Goal: Task Accomplishment & Management: Manage account settings

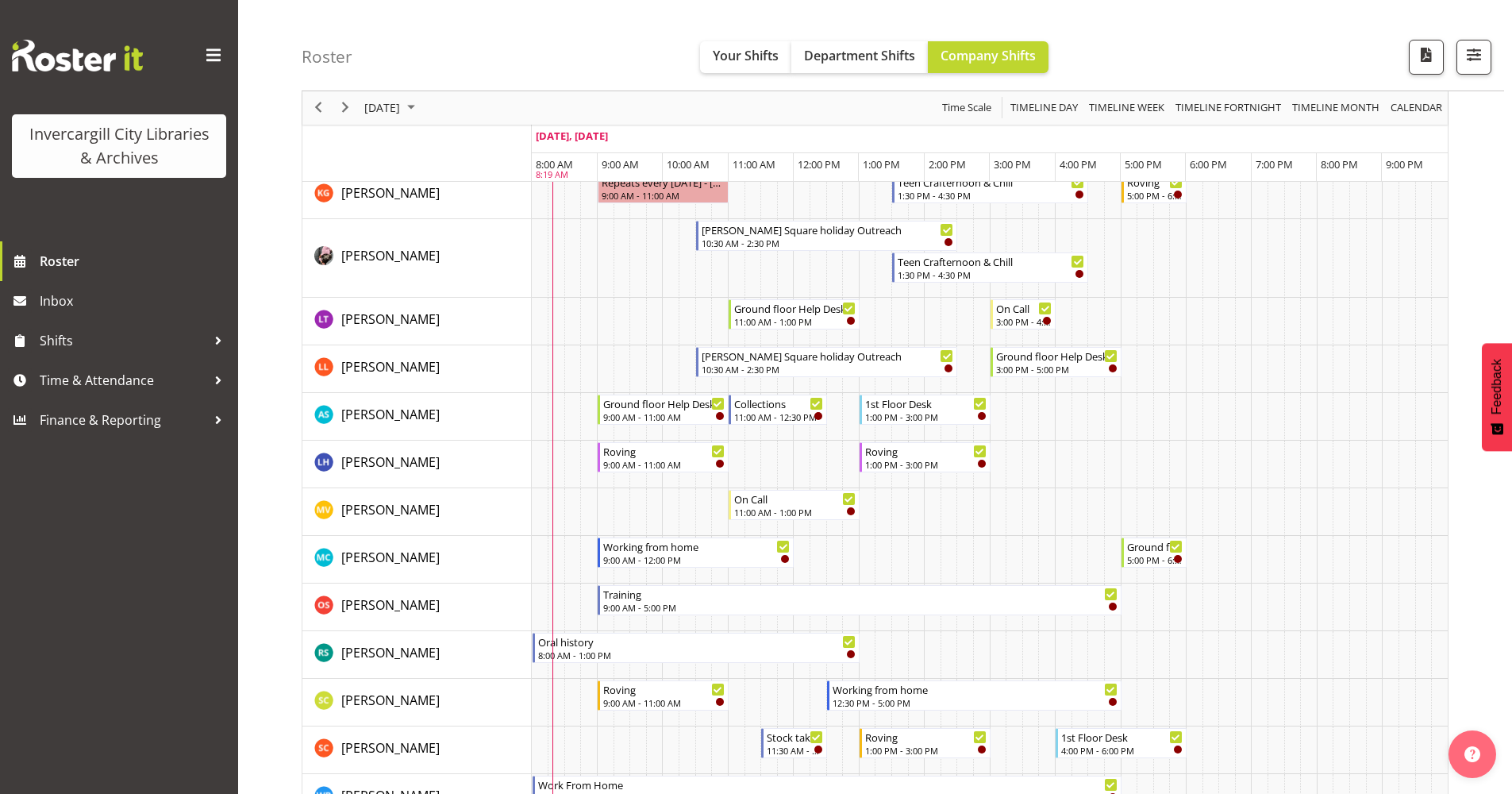
scroll to position [714, 0]
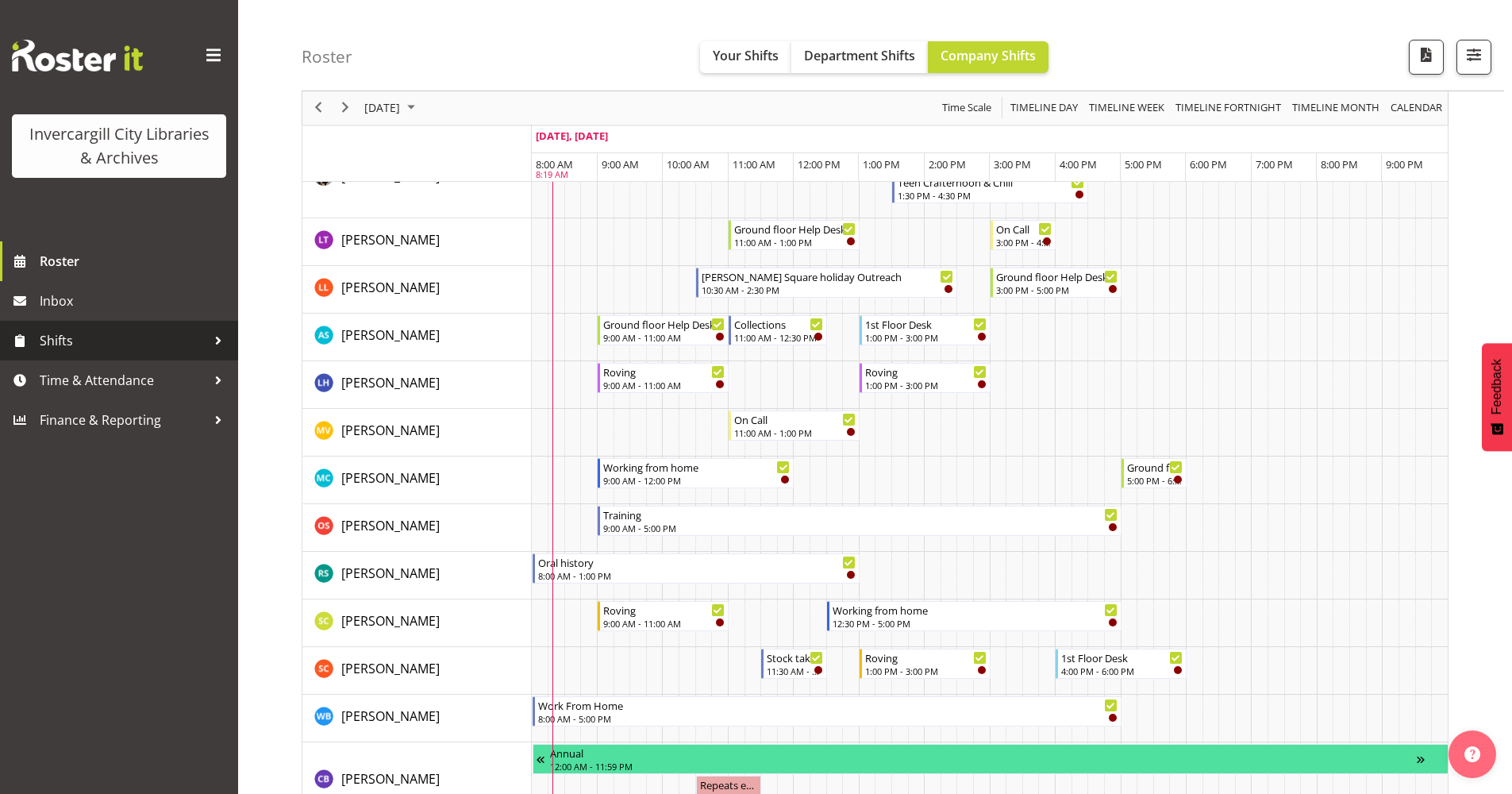
click at [97, 342] on span "Shifts" at bounding box center [122, 341] width 166 height 24
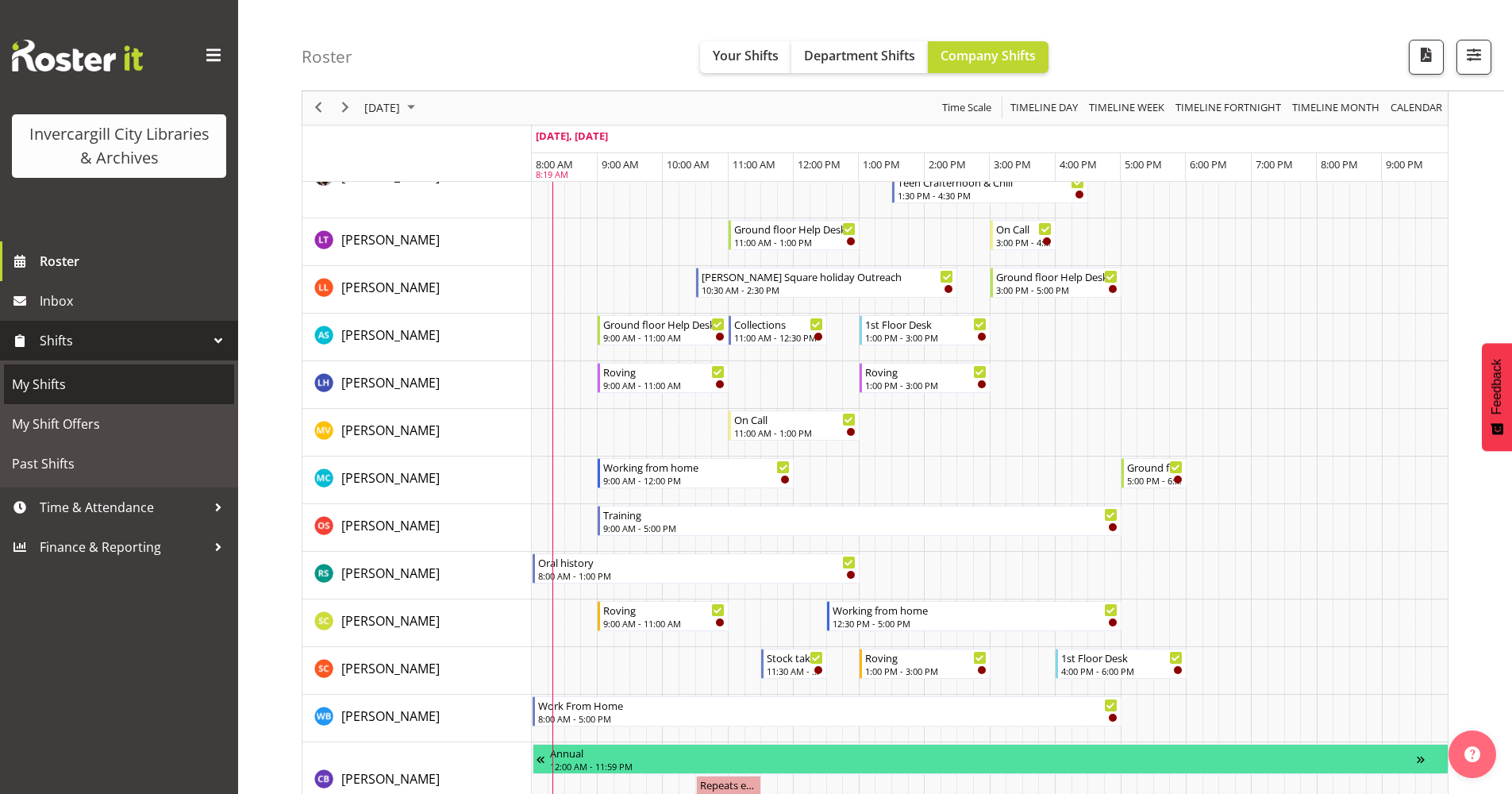
click at [70, 389] on span "My Shifts" at bounding box center [119, 384] width 215 height 24
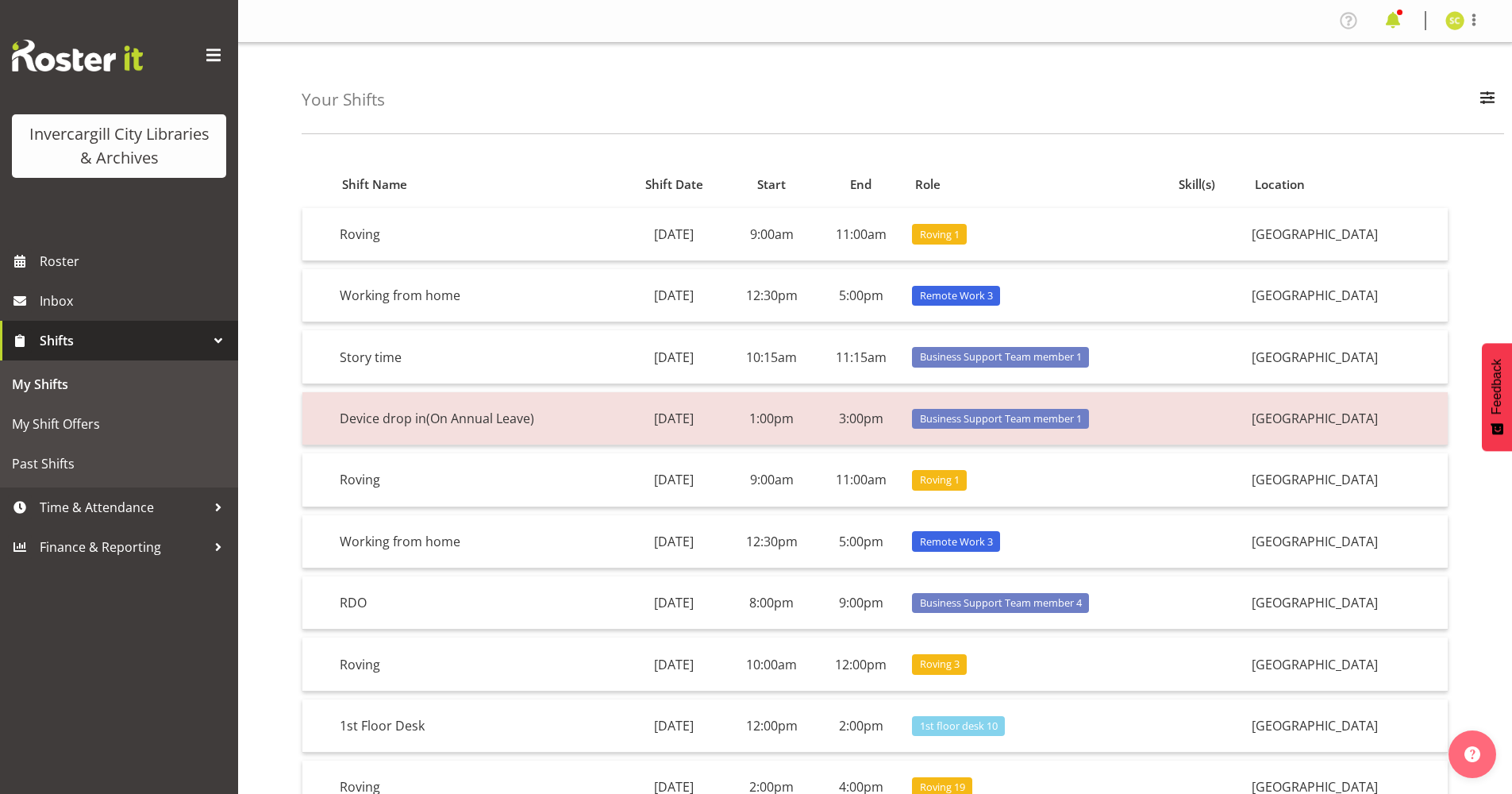
click at [1395, 18] on span at bounding box center [1393, 21] width 26 height 26
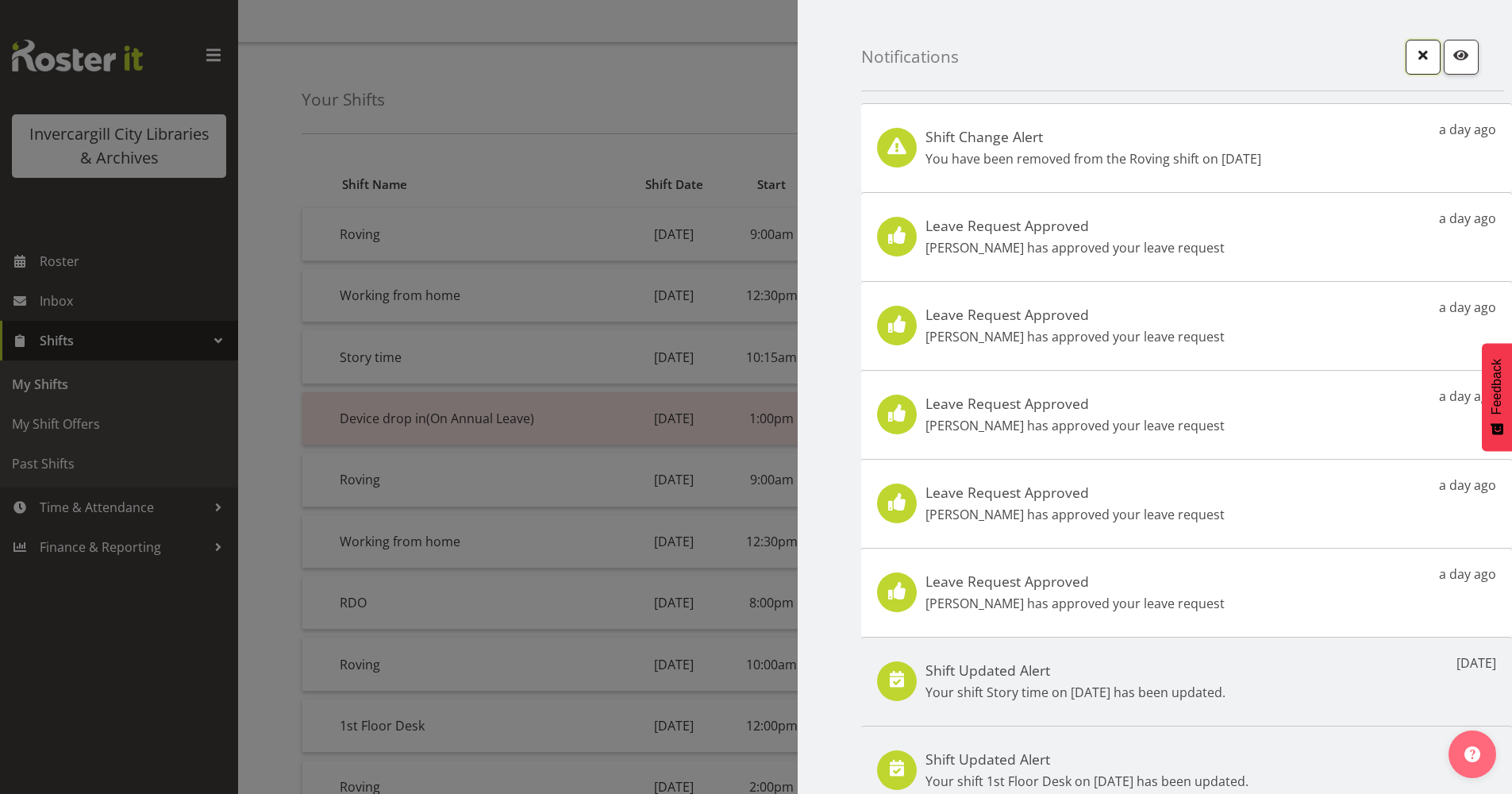
click at [1413, 59] on span "button" at bounding box center [1422, 54] width 21 height 21
